Goal: Connect with others: Connect with others

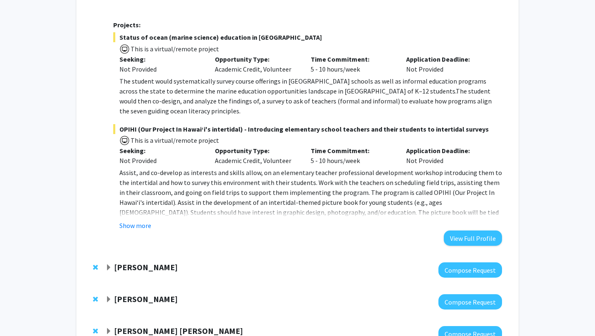
scroll to position [200, 0]
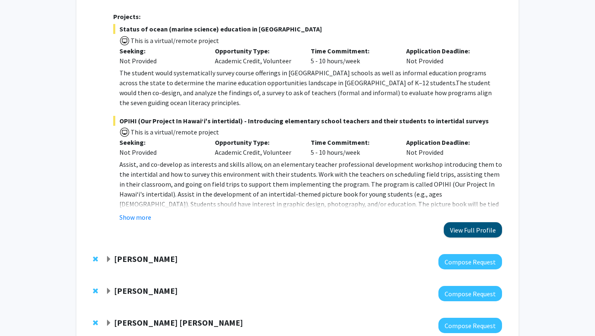
click at [466, 222] on button "View Full Profile" at bounding box center [473, 229] width 58 height 15
click at [458, 222] on button "View Full Profile" at bounding box center [473, 229] width 58 height 15
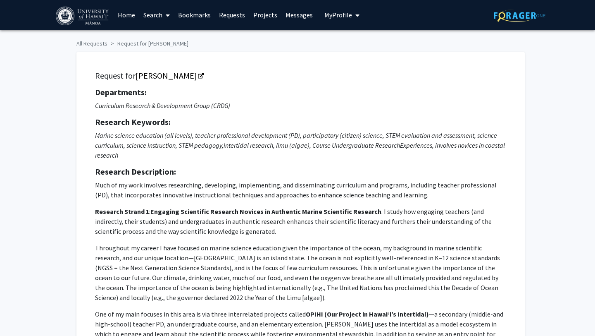
scroll to position [21, 0]
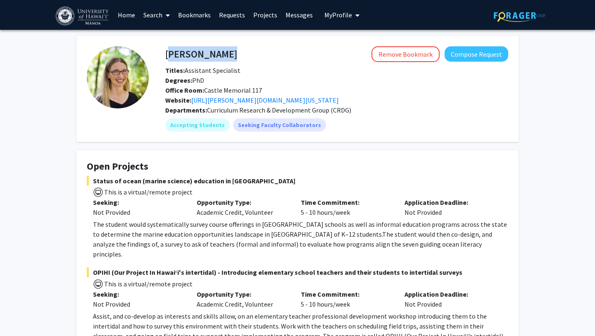
drag, startPoint x: 166, startPoint y: 52, endPoint x: 244, endPoint y: 55, distance: 77.8
click at [244, 55] on div "[PERSON_NAME] Remove Bookmark Compose Request" at bounding box center [336, 54] width 355 height 16
copy h4 "[PERSON_NAME]"
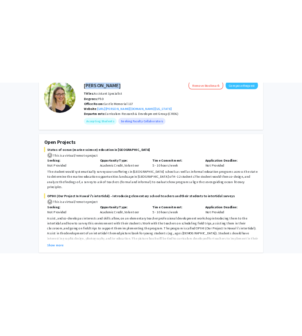
scroll to position [50, 0]
